Goal: Use online tool/utility: Utilize a website feature to perform a specific function

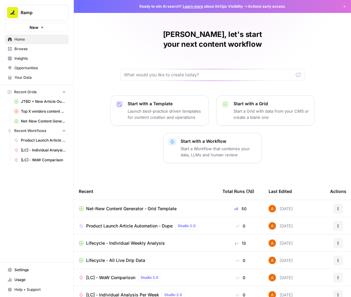
click at [112, 206] on span "Net-New Content Generator - Grid Template" at bounding box center [131, 209] width 91 height 6
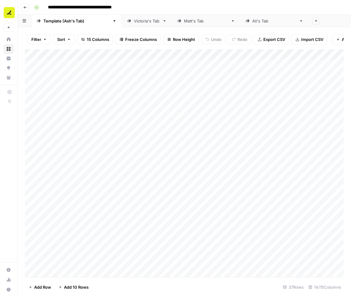
scroll to position [179, 0]
click at [70, 287] on span "Add 10 Rows" at bounding box center [76, 287] width 25 height 6
click at [71, 135] on div "Add Column" at bounding box center [184, 163] width 319 height 228
click at [75, 134] on div "Add Column" at bounding box center [184, 163] width 319 height 228
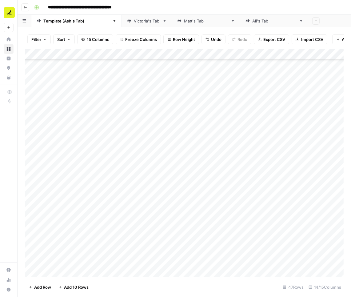
click at [75, 134] on div "Add Column" at bounding box center [184, 163] width 319 height 228
click at [62, 148] on div "Add Column" at bounding box center [184, 163] width 319 height 228
click at [74, 159] on div "Add Column" at bounding box center [184, 163] width 319 height 228
click at [67, 144] on div "Add Column" at bounding box center [184, 163] width 319 height 228
click at [61, 157] on div "Add Column" at bounding box center [184, 163] width 319 height 228
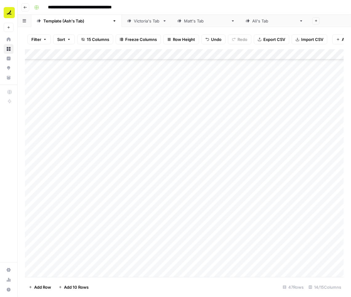
click at [72, 170] on div "Add Column" at bounding box center [184, 163] width 319 height 228
click at [62, 179] on div "Add Column" at bounding box center [184, 163] width 319 height 228
click at [68, 189] on div "Add Column" at bounding box center [184, 163] width 319 height 228
click at [77, 199] on div "Add Column" at bounding box center [184, 163] width 319 height 228
click at [63, 212] on div "Add Column" at bounding box center [184, 163] width 319 height 228
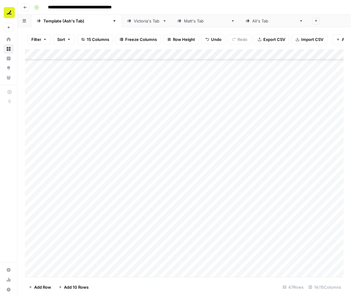
click at [62, 198] on div "Add Column" at bounding box center [184, 163] width 319 height 228
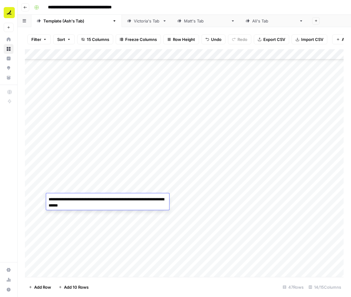
drag, startPoint x: 123, startPoint y: 205, endPoint x: 135, endPoint y: 199, distance: 13.4
click at [135, 199] on textarea "**********" at bounding box center [107, 202] width 123 height 15
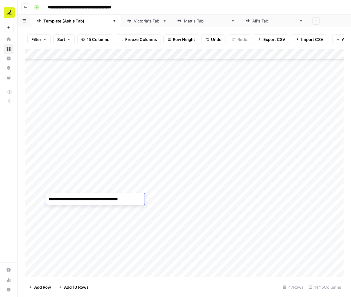
type textarea "**********"
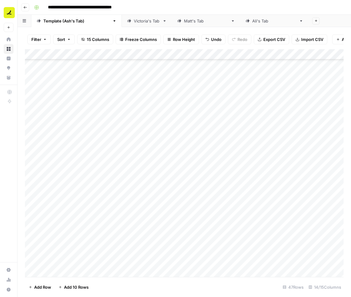
click at [60, 190] on div "Add Column" at bounding box center [184, 163] width 319 height 228
click at [76, 178] on div "Add Column" at bounding box center [184, 163] width 319 height 228
click at [79, 189] on div "Add Column" at bounding box center [184, 163] width 319 height 228
click at [75, 168] on div "Add Column" at bounding box center [184, 163] width 319 height 228
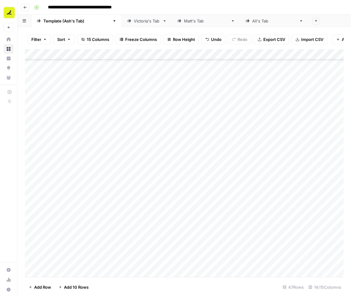
click at [75, 168] on div "Add Column" at bounding box center [184, 163] width 319 height 228
click at [79, 178] on div "Add Column" at bounding box center [184, 163] width 319 height 228
click at [70, 158] on div "Add Column" at bounding box center [184, 163] width 319 height 228
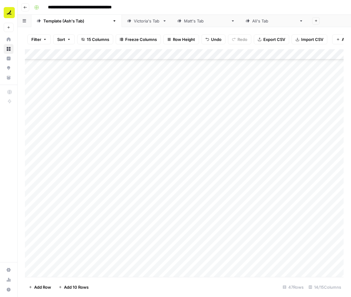
click at [72, 188] on div "Add Column" at bounding box center [184, 163] width 319 height 228
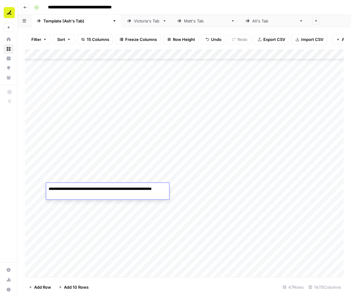
drag, startPoint x: 114, startPoint y: 195, endPoint x: 111, endPoint y: 189, distance: 5.9
click at [111, 189] on textarea "**********" at bounding box center [107, 192] width 123 height 15
type textarea "**********"
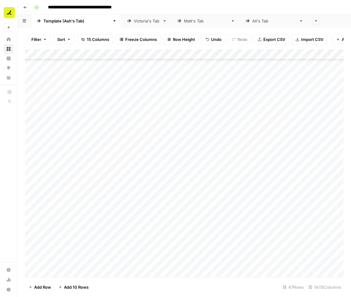
click at [70, 219] on div "Add Column" at bounding box center [184, 163] width 319 height 228
click at [38, 137] on div "Add Column" at bounding box center [184, 163] width 319 height 228
click at [40, 147] on div "Add Column" at bounding box center [184, 163] width 319 height 228
click at [42, 159] on div "Add Column" at bounding box center [184, 163] width 319 height 228
click at [42, 167] on div "Add Column" at bounding box center [184, 163] width 319 height 228
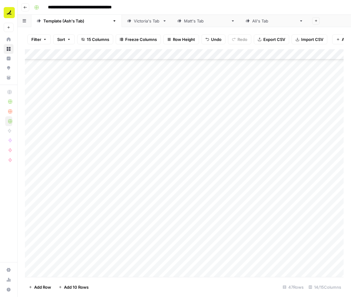
click at [41, 179] on div "Add Column" at bounding box center [184, 163] width 319 height 228
click at [42, 187] on div "Add Column" at bounding box center [184, 163] width 319 height 228
click at [41, 198] on div "Add Column" at bounding box center [184, 163] width 319 height 228
click at [40, 209] on div "Add Column" at bounding box center [184, 163] width 319 height 228
click at [41, 219] on div "Add Column" at bounding box center [184, 163] width 319 height 228
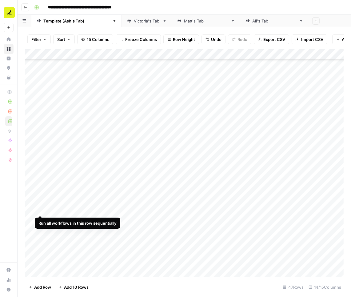
click at [40, 209] on div "Add Column" at bounding box center [184, 163] width 319 height 228
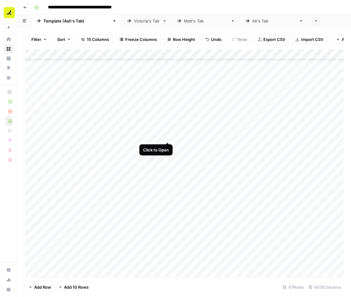
click at [168, 136] on div "Add Column" at bounding box center [184, 163] width 319 height 228
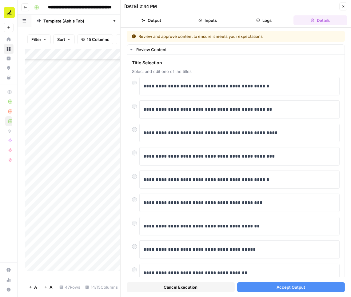
click at [204, 288] on button "Cancel Execution" at bounding box center [181, 287] width 108 height 10
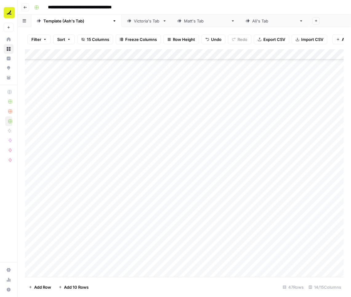
click at [68, 136] on div "Add Column" at bounding box center [184, 163] width 319 height 228
click at [75, 140] on textarea "**********" at bounding box center [95, 136] width 99 height 9
paste textarea "**********"
type textarea "**********"
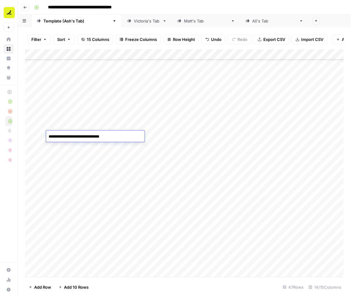
click at [78, 148] on div "Add Column" at bounding box center [184, 163] width 319 height 228
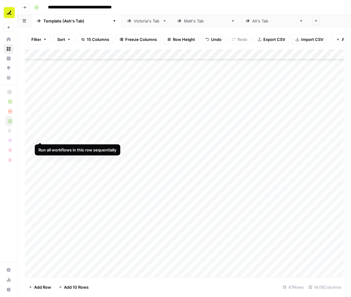
click at [38, 136] on div "Add Column" at bounding box center [184, 163] width 319 height 228
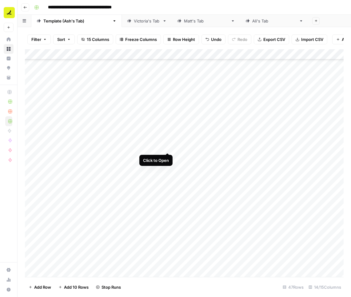
click at [167, 147] on div "Add Column" at bounding box center [184, 163] width 319 height 228
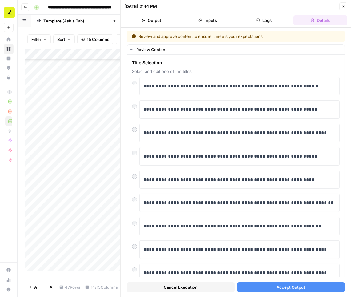
click at [260, 287] on button "Accept Output" at bounding box center [291, 287] width 108 height 10
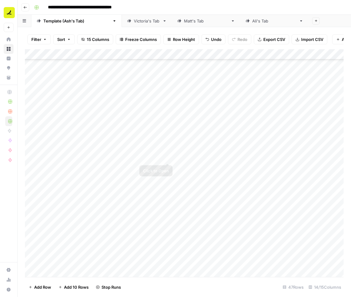
click at [167, 155] on div "Add Column" at bounding box center [184, 163] width 319 height 228
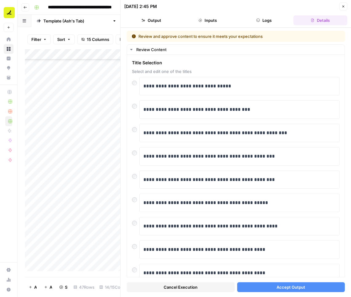
click at [277, 288] on span "Accept Output" at bounding box center [291, 287] width 29 height 6
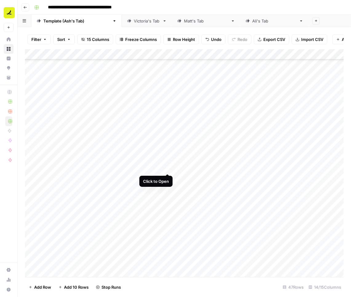
click at [168, 168] on div "Add Column" at bounding box center [184, 163] width 319 height 228
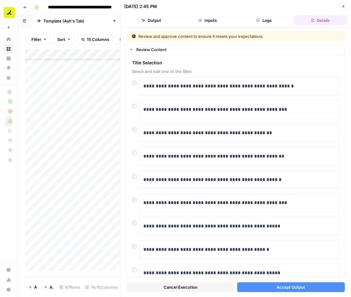
click at [268, 287] on button "Accept Output" at bounding box center [291, 287] width 108 height 10
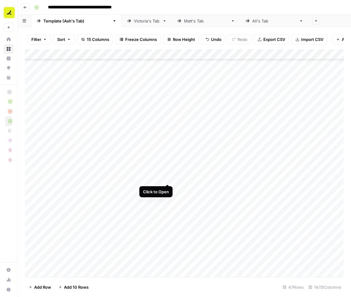
click at [168, 178] on div "Add Column" at bounding box center [184, 163] width 319 height 228
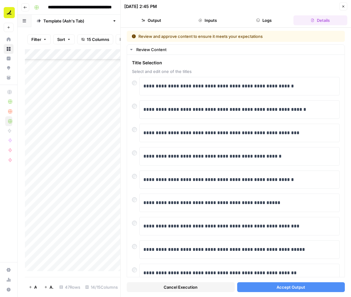
click at [273, 288] on button "Accept Output" at bounding box center [291, 287] width 108 height 10
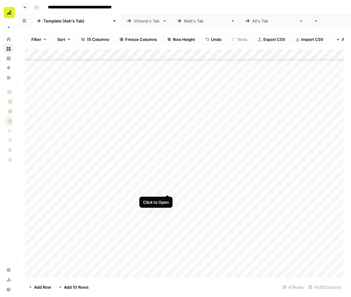
click at [168, 188] on div "Add Column" at bounding box center [184, 163] width 319 height 228
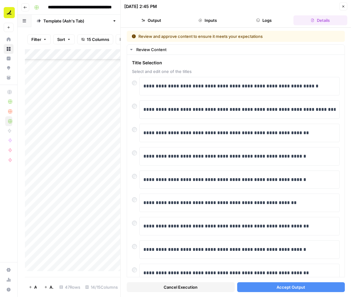
click at [277, 284] on span "Accept Output" at bounding box center [291, 287] width 29 height 6
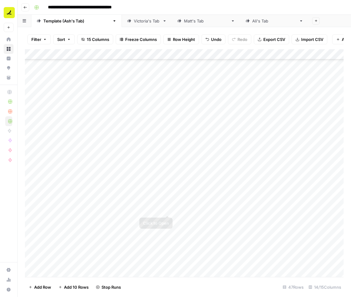
click at [168, 199] on div "Add Column" at bounding box center [184, 163] width 319 height 228
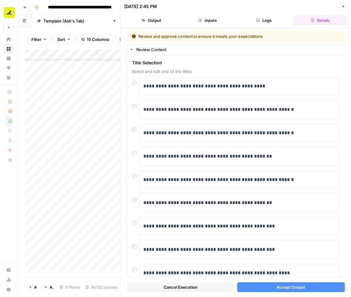
click at [259, 285] on button "Accept Output" at bounding box center [291, 287] width 108 height 10
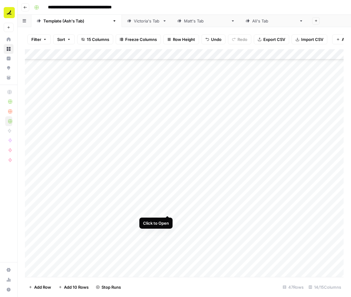
click at [168, 209] on div "Add Column" at bounding box center [184, 163] width 319 height 228
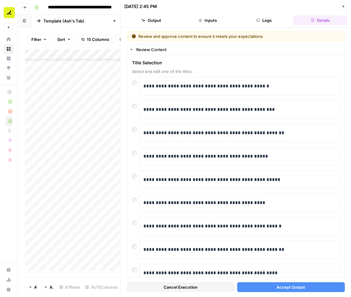
click at [273, 288] on button "Accept Output" at bounding box center [291, 287] width 108 height 10
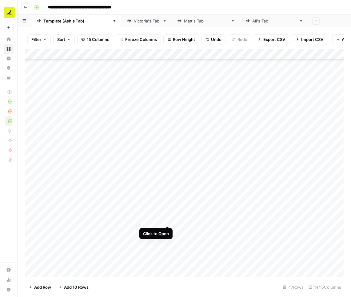
click at [168, 218] on div "Add Column" at bounding box center [184, 163] width 319 height 228
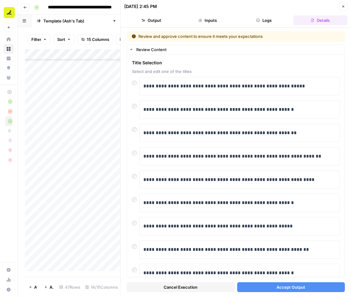
click at [275, 287] on button "Accept Output" at bounding box center [291, 287] width 108 height 10
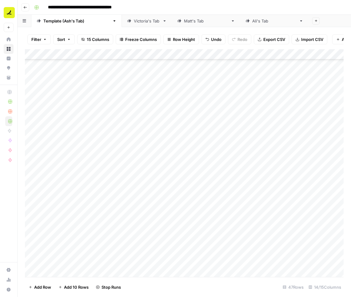
click at [167, 136] on div "Add Column" at bounding box center [184, 163] width 319 height 228
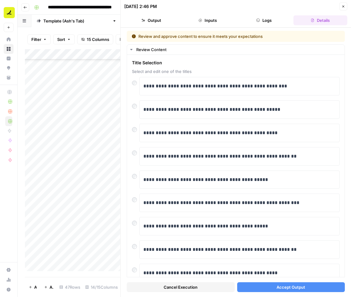
click at [271, 288] on button "Accept Output" at bounding box center [291, 287] width 108 height 10
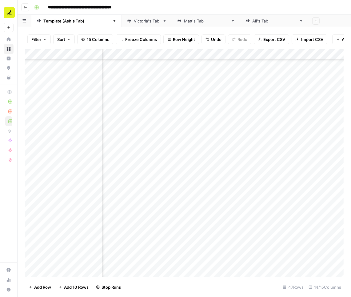
scroll to position [200, 476]
